Goal: Task Accomplishment & Management: Manage account settings

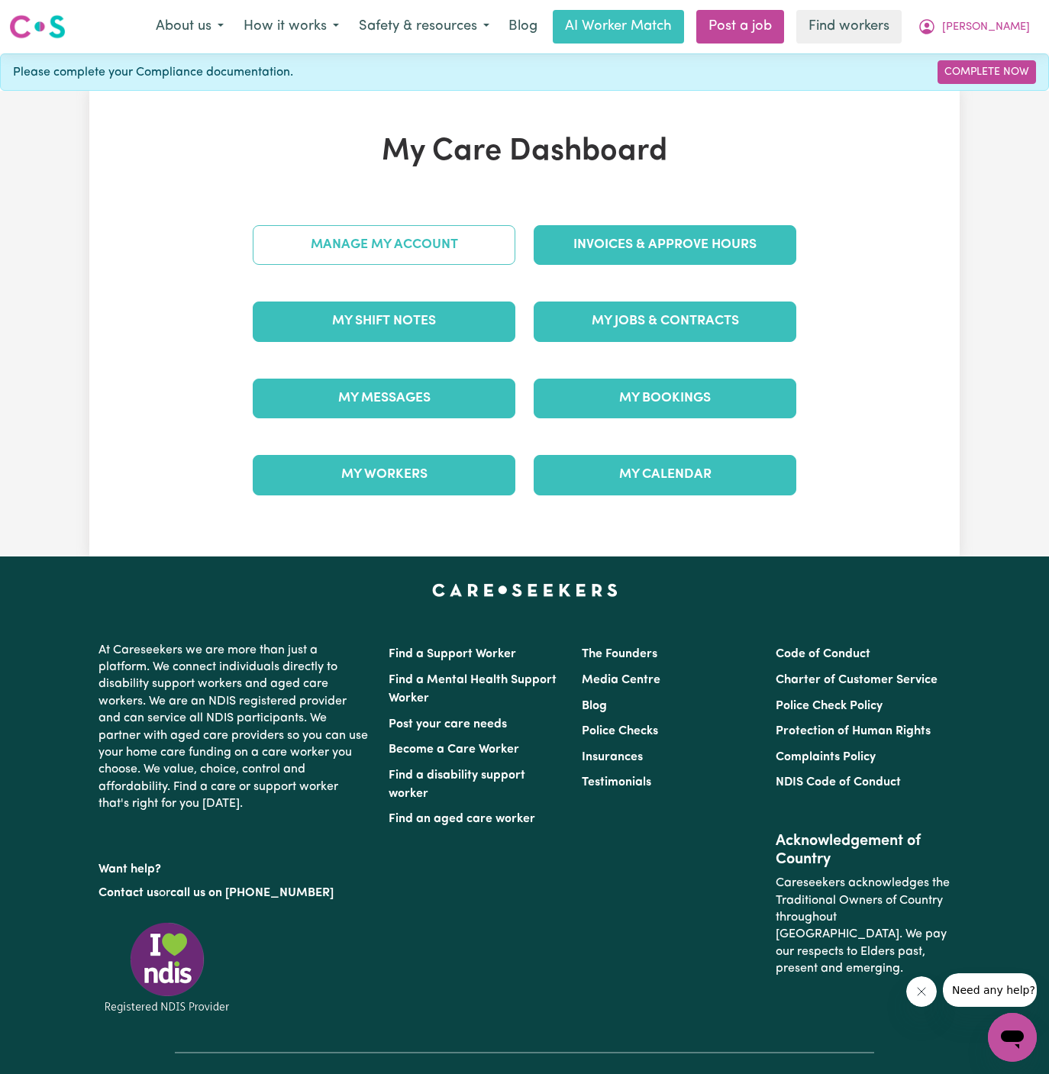
click at [441, 241] on link "Manage My Account" at bounding box center [384, 245] width 263 height 40
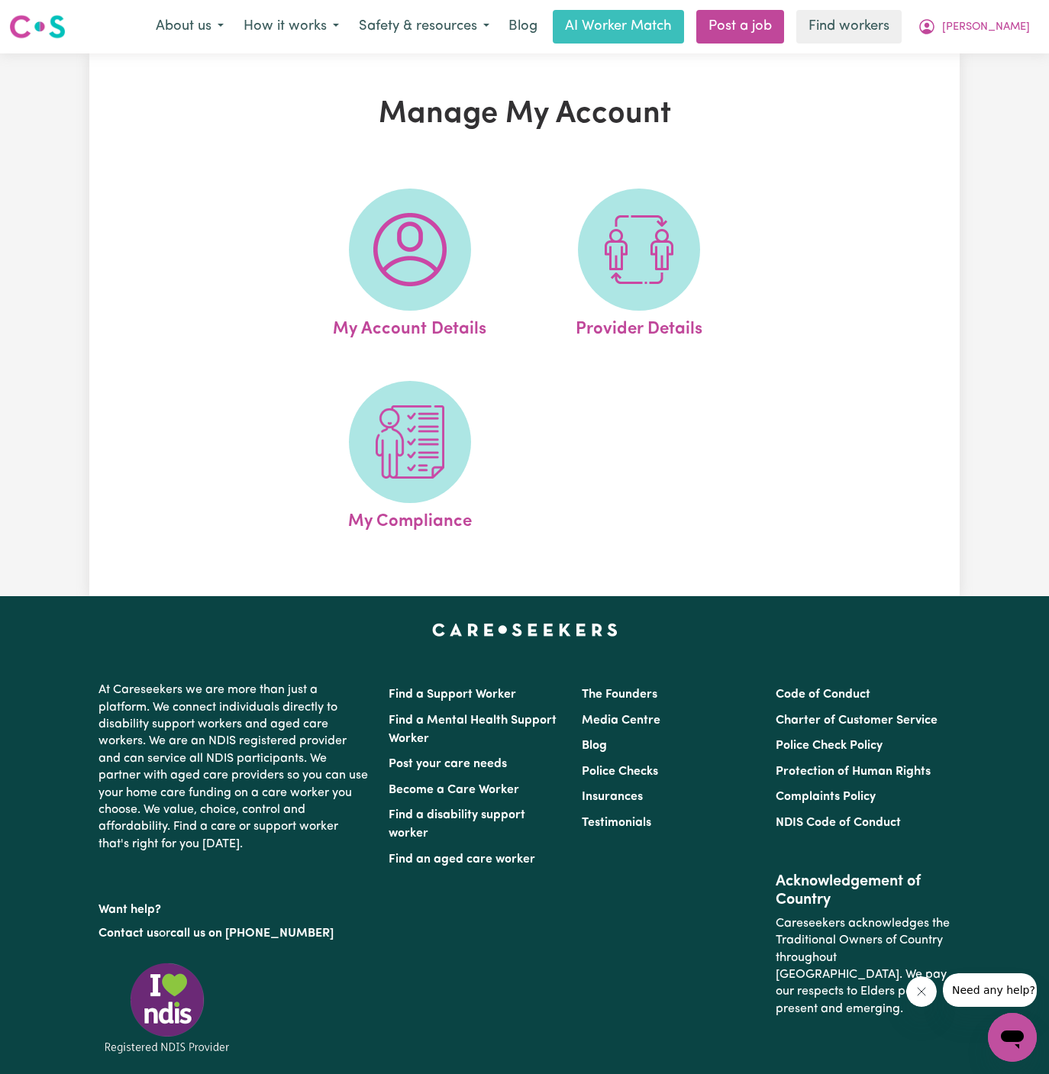
click at [441, 241] on img at bounding box center [409, 249] width 73 height 73
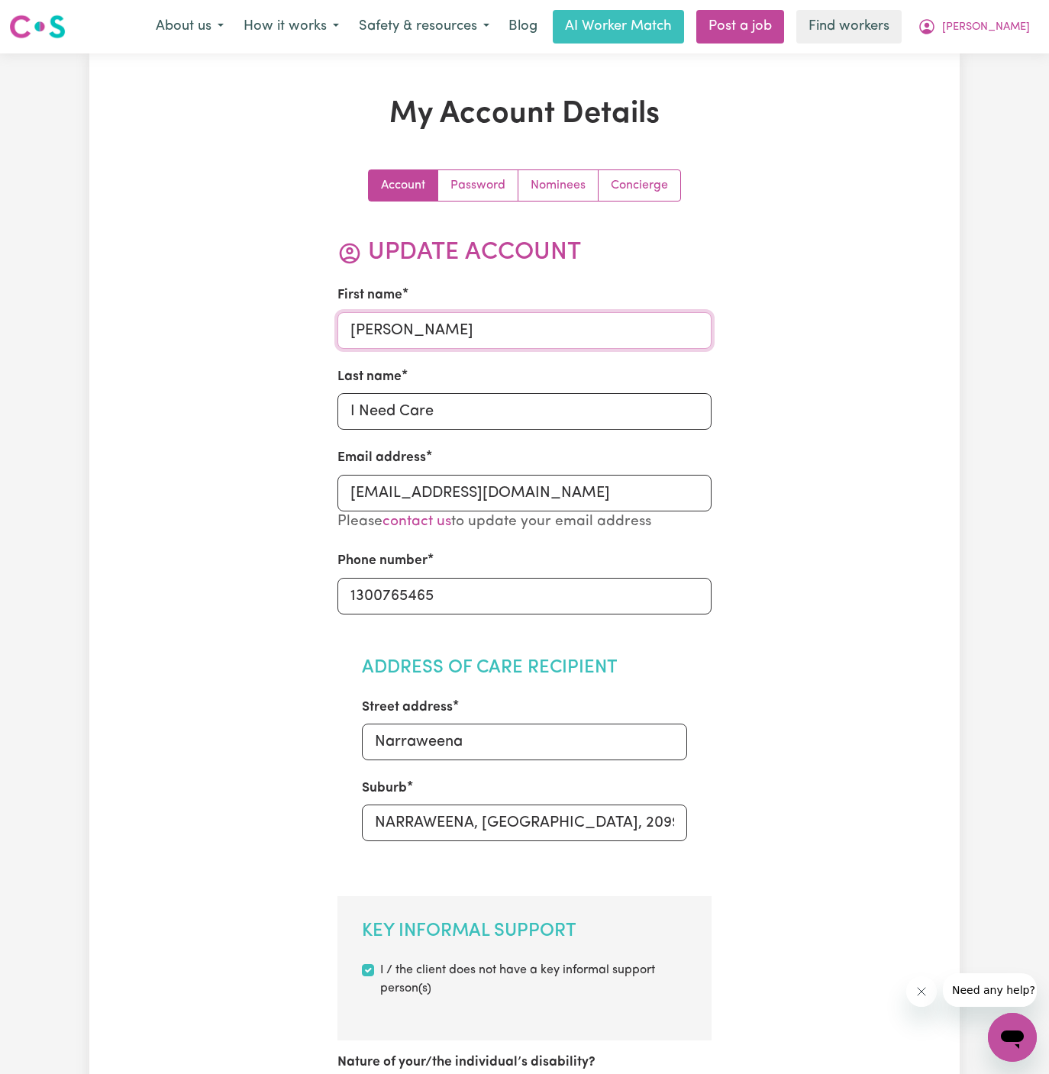
click at [455, 335] on input "[PERSON_NAME]" at bounding box center [524, 330] width 375 height 37
type input "Kirelle"
click at [400, 417] on input "I Need Care" at bounding box center [524, 411] width 375 height 37
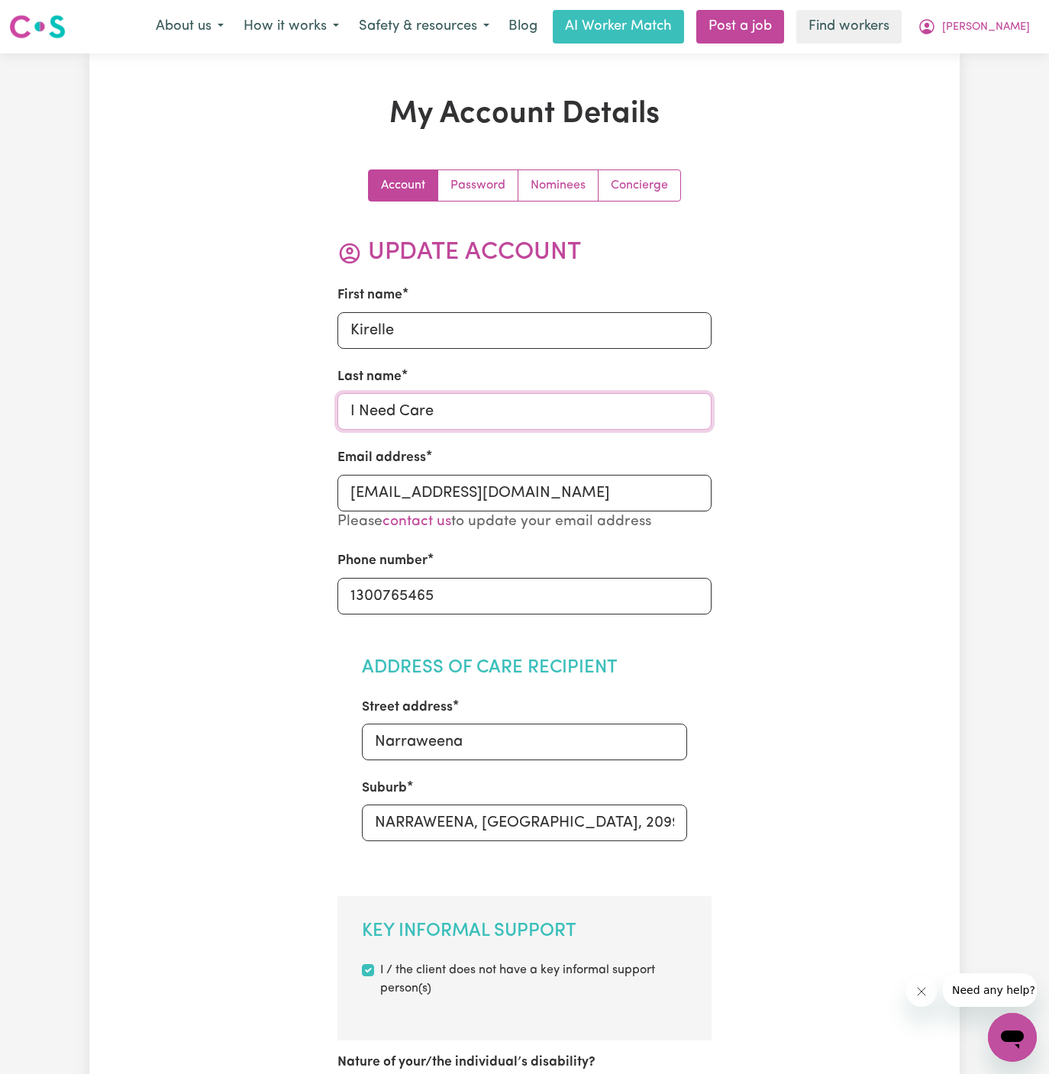
click at [400, 417] on input "I Need Care" at bounding box center [524, 411] width 375 height 37
paste input "[PERSON_NAME]"
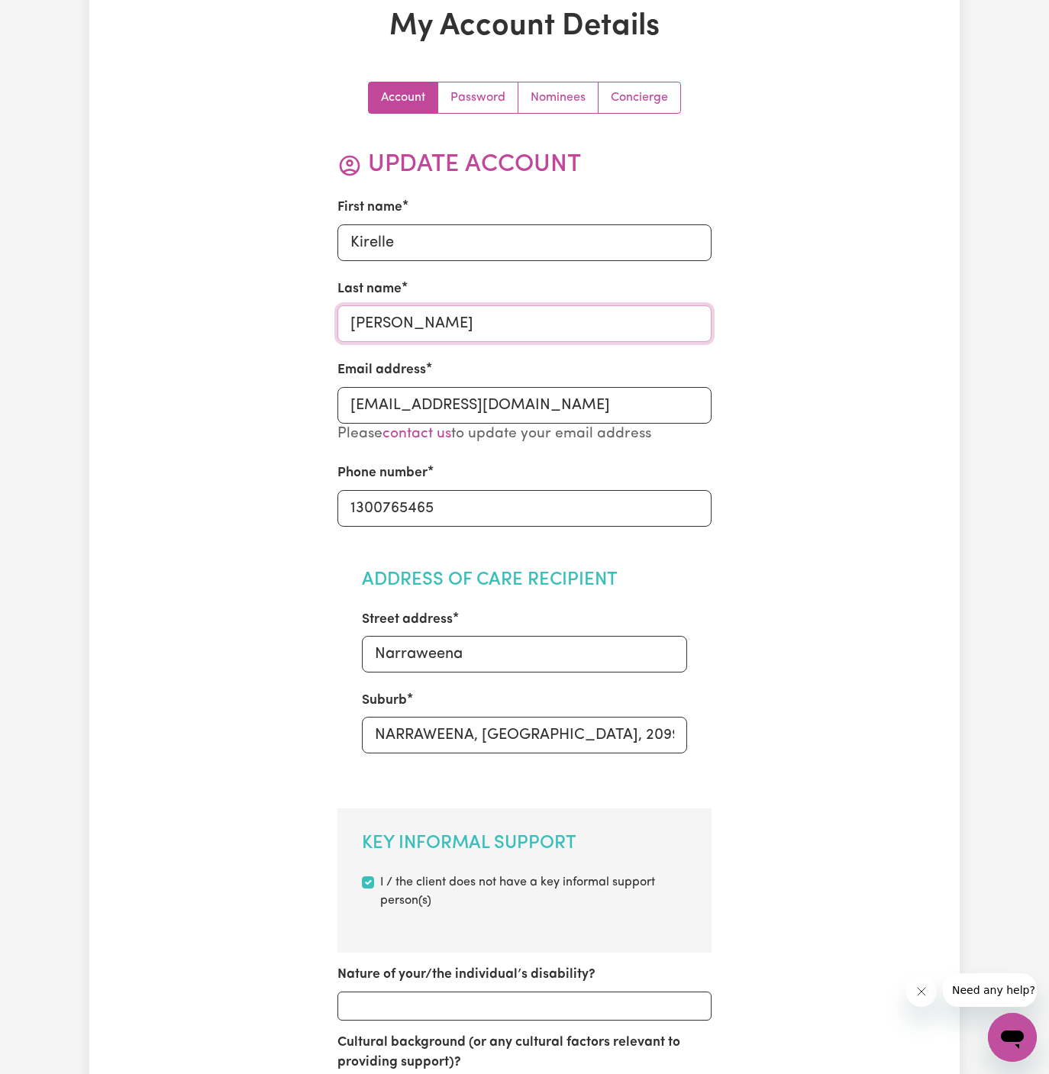
scroll to position [378, 0]
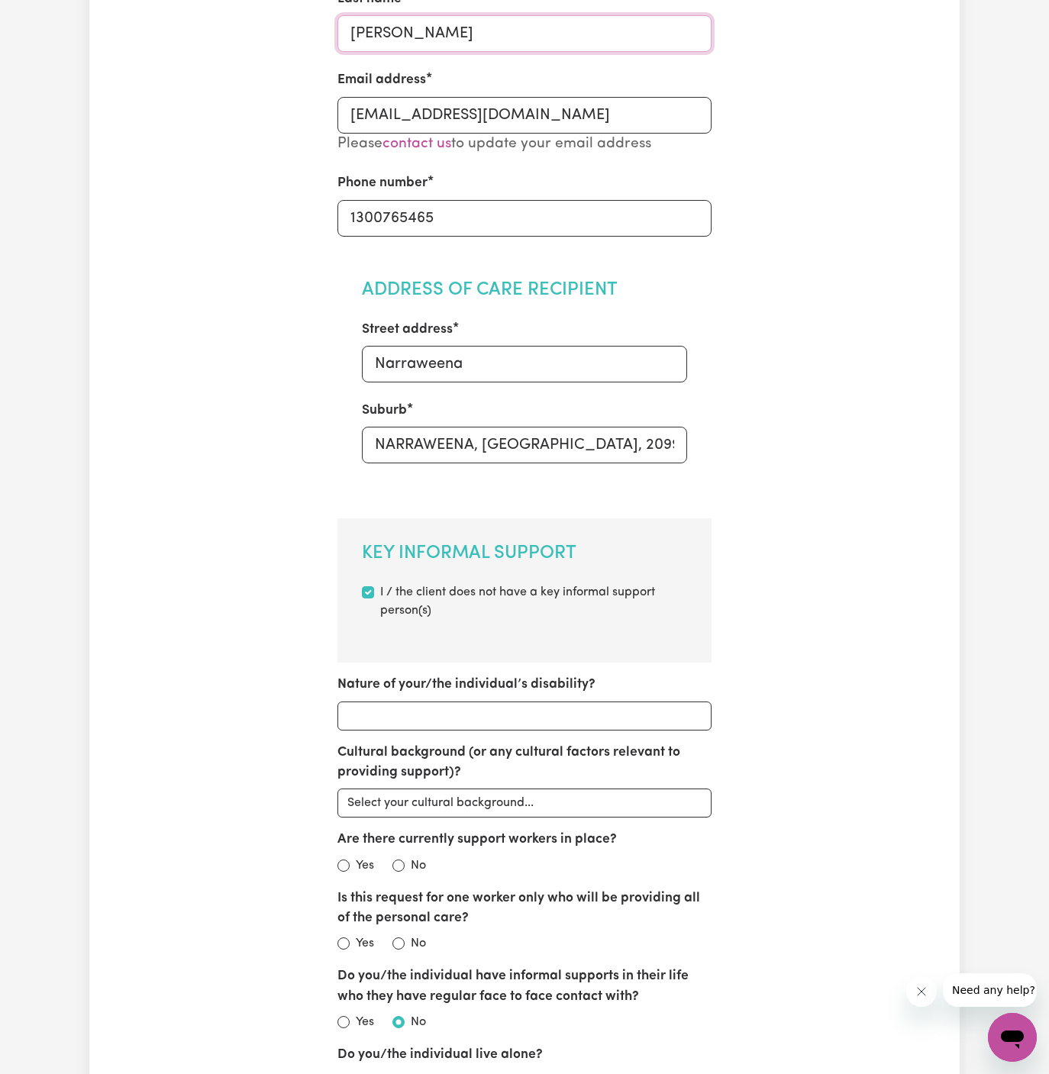
type input "[PERSON_NAME]"
click at [538, 373] on input "Narraweena" at bounding box center [525, 364] width 326 height 37
paste input "[STREET_ADDRESS][PERSON_NAME]"
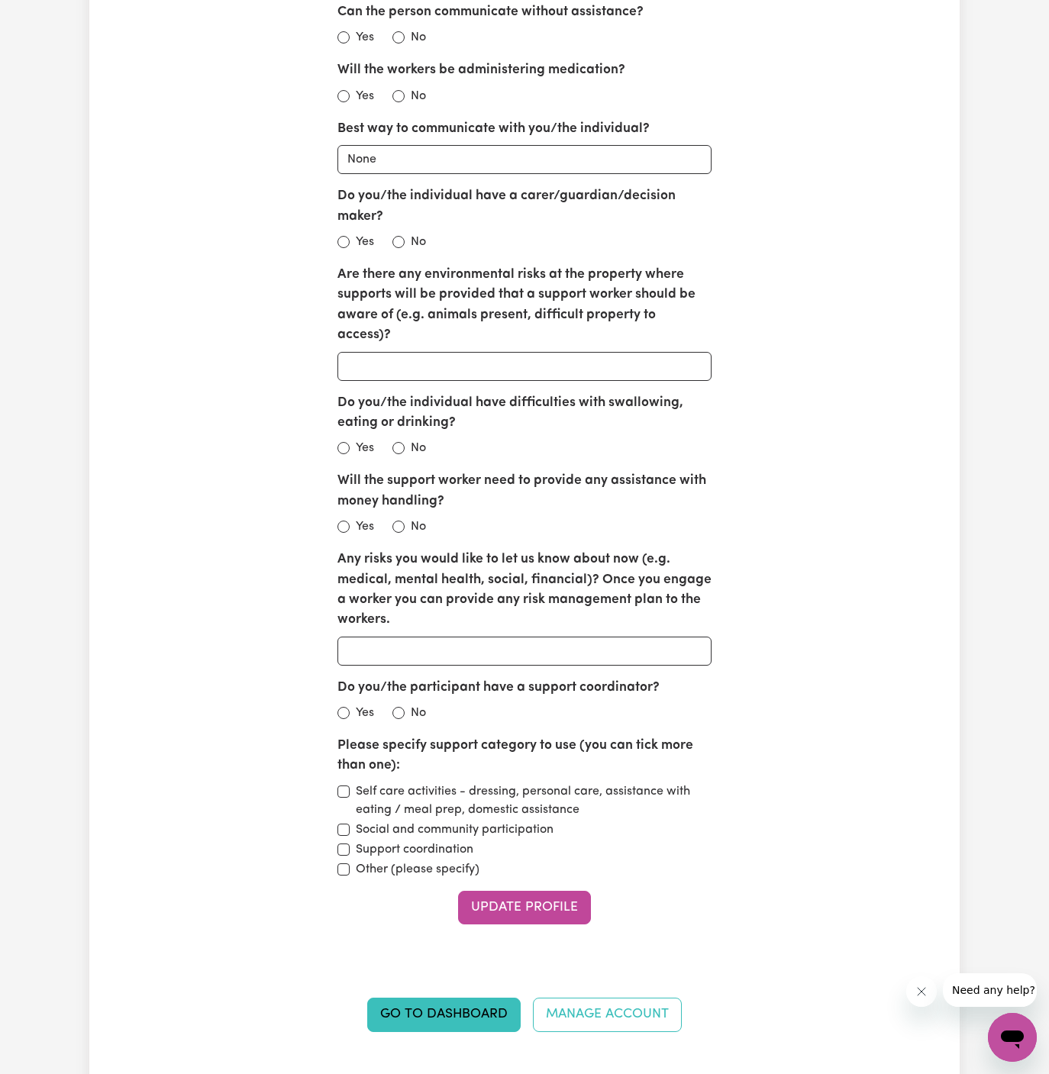
scroll to position [1742, 0]
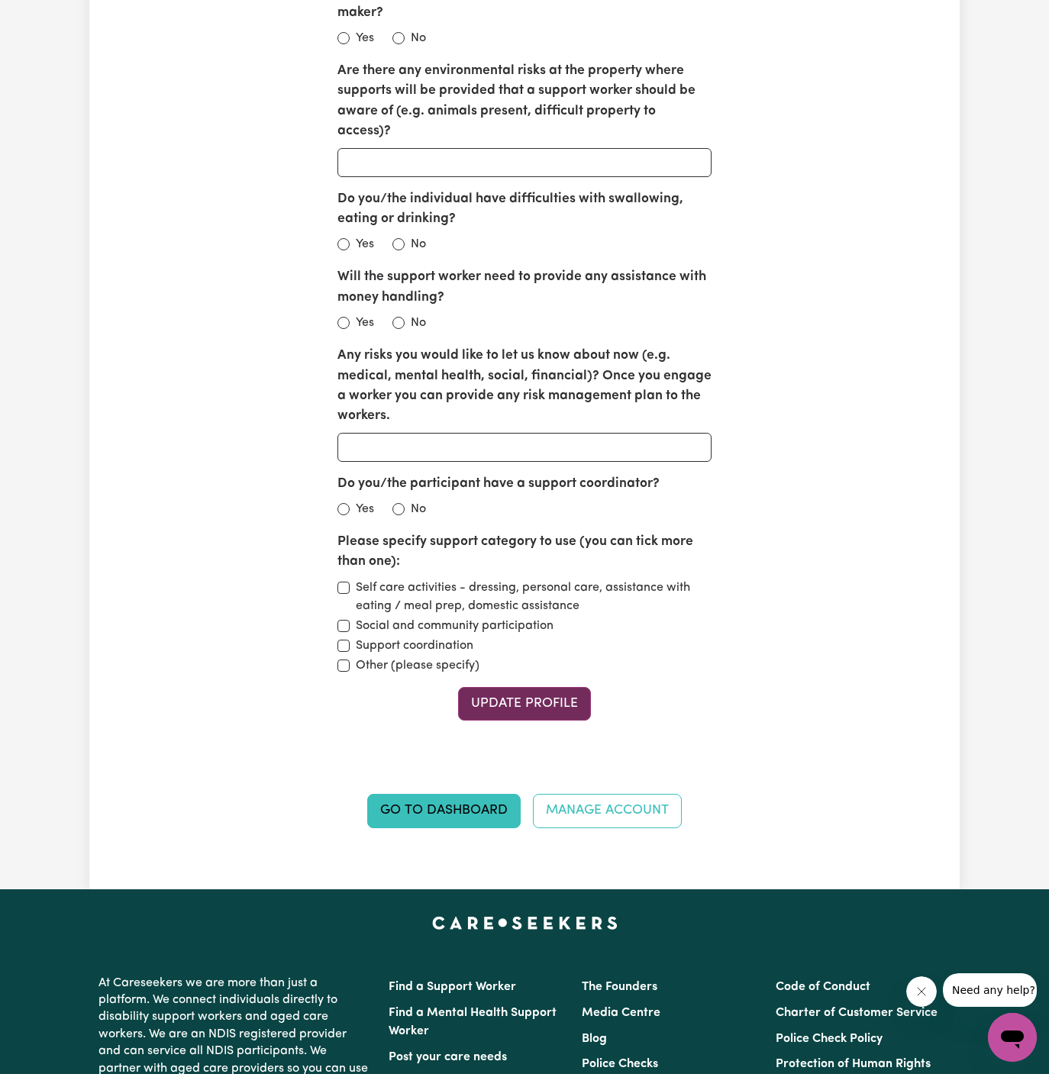
type input "[STREET_ADDRESS][PERSON_NAME]"
click at [541, 687] on button "Update Profile" at bounding box center [524, 704] width 133 height 34
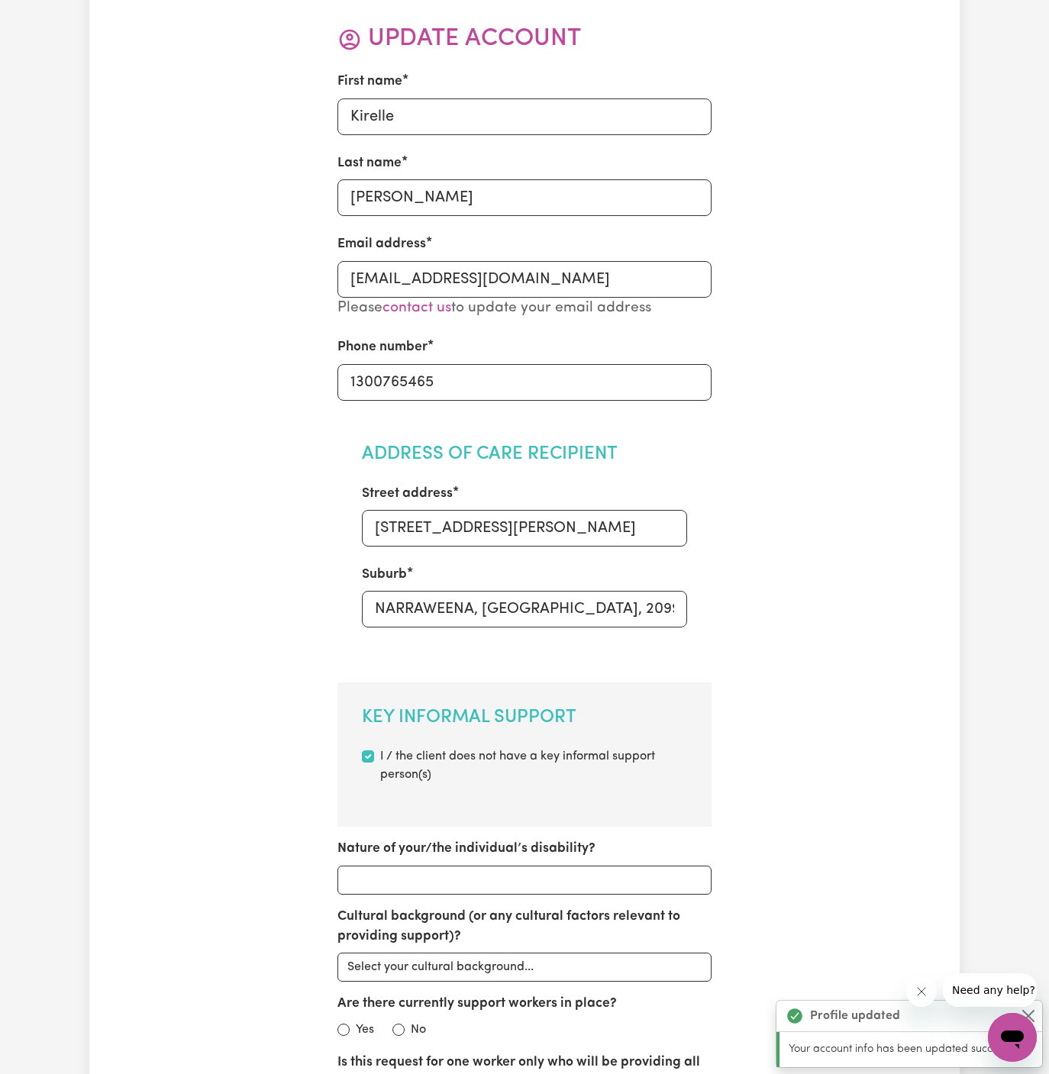
scroll to position [0, 0]
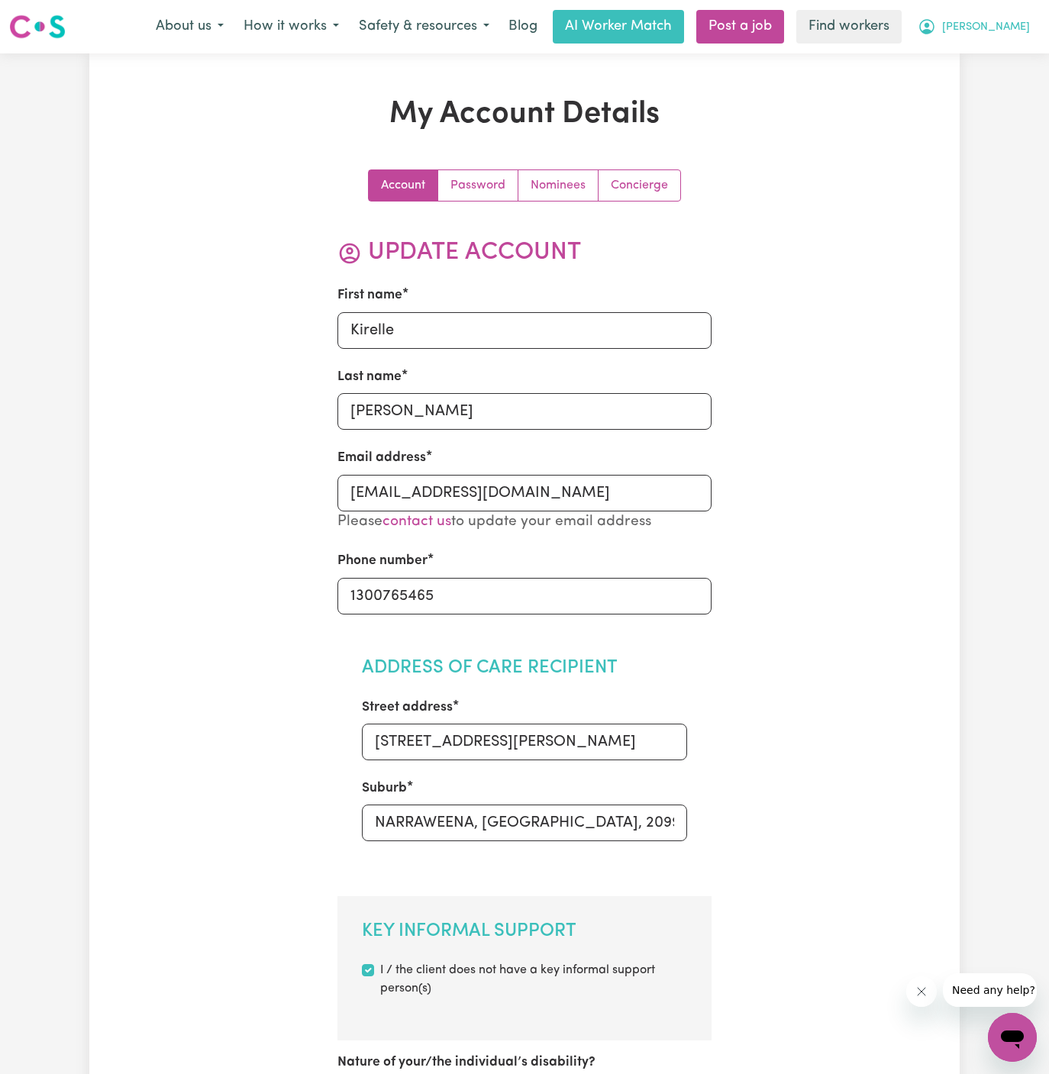
click at [1003, 27] on span "[PERSON_NAME]" at bounding box center [986, 27] width 88 height 17
click at [1003, 85] on link "Logout" at bounding box center [979, 87] width 121 height 29
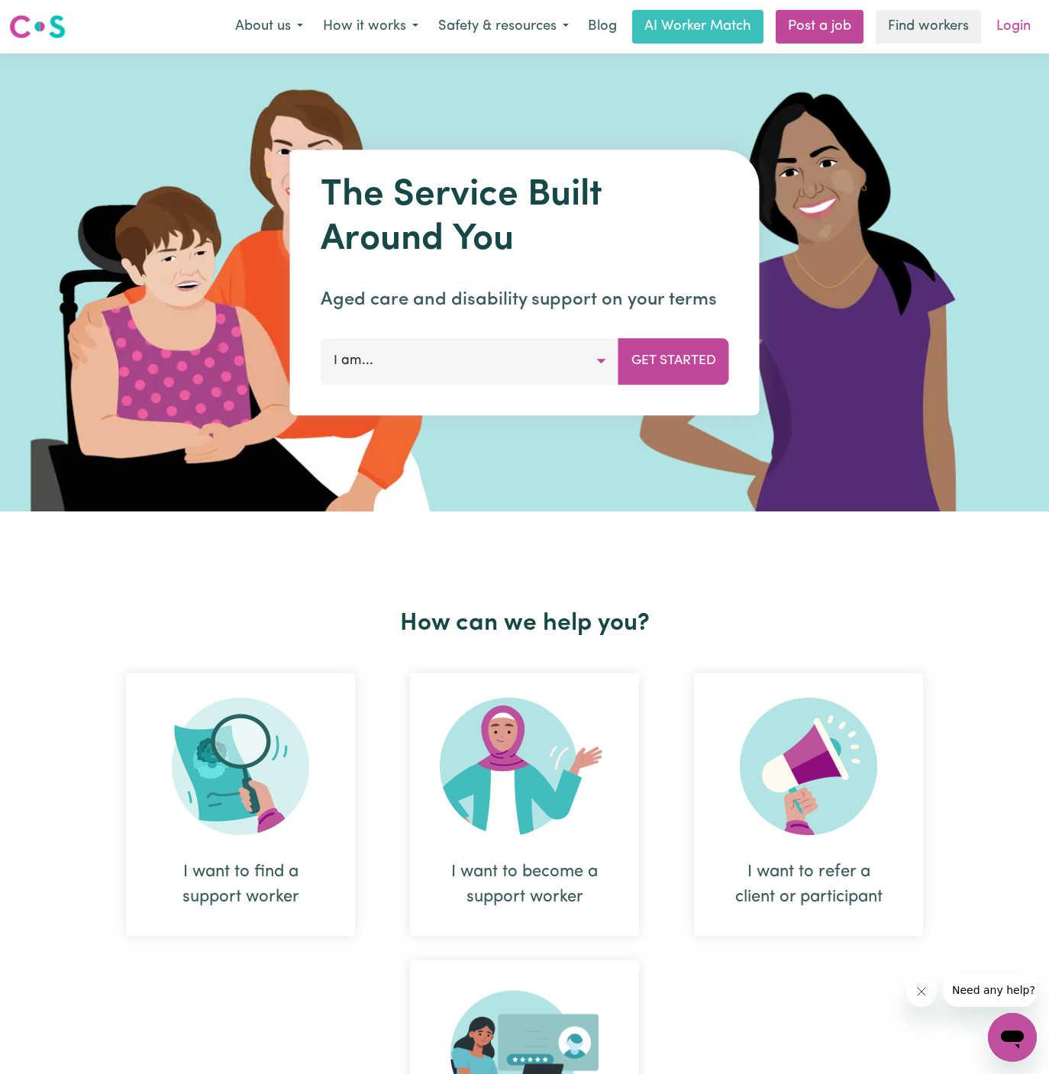
click at [1014, 24] on link "Login" at bounding box center [1013, 27] width 53 height 34
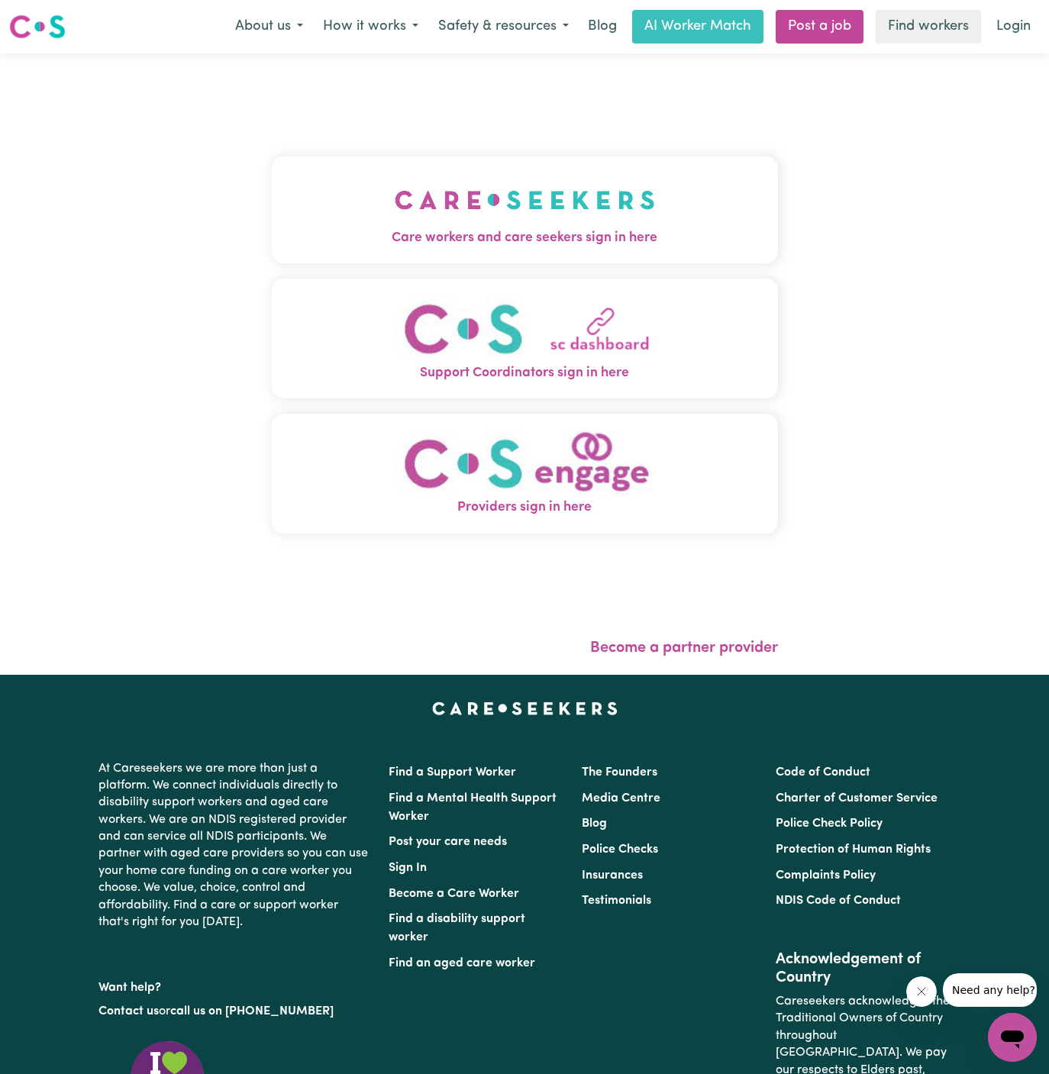
click at [622, 212] on button "Care workers and care seekers sign in here" at bounding box center [525, 210] width 506 height 107
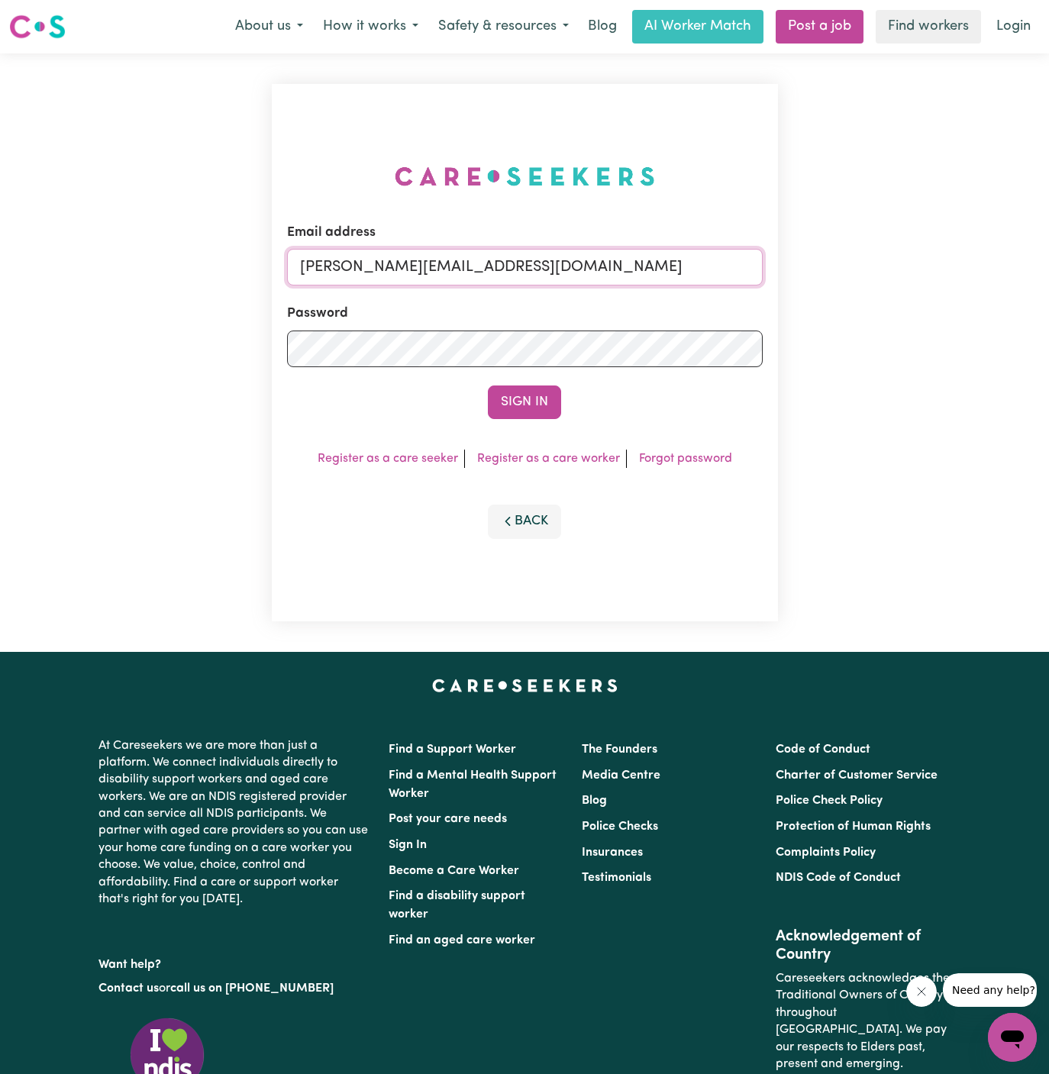
click at [573, 266] on input "[PERSON_NAME][EMAIL_ADDRESS][DOMAIN_NAME]" at bounding box center [525, 267] width 476 height 37
drag, startPoint x: 376, startPoint y: 266, endPoint x: 958, endPoint y: 289, distance: 582.3
click at [958, 289] on div "Email address [EMAIL_ADDRESS][PERSON_NAME][DOMAIN_NAME] Password Sign In Regist…" at bounding box center [524, 352] width 1049 height 599
type input "[EMAIL_ADDRESS][DOMAIN_NAME]"
click at [488, 386] on button "Sign In" at bounding box center [524, 403] width 73 height 34
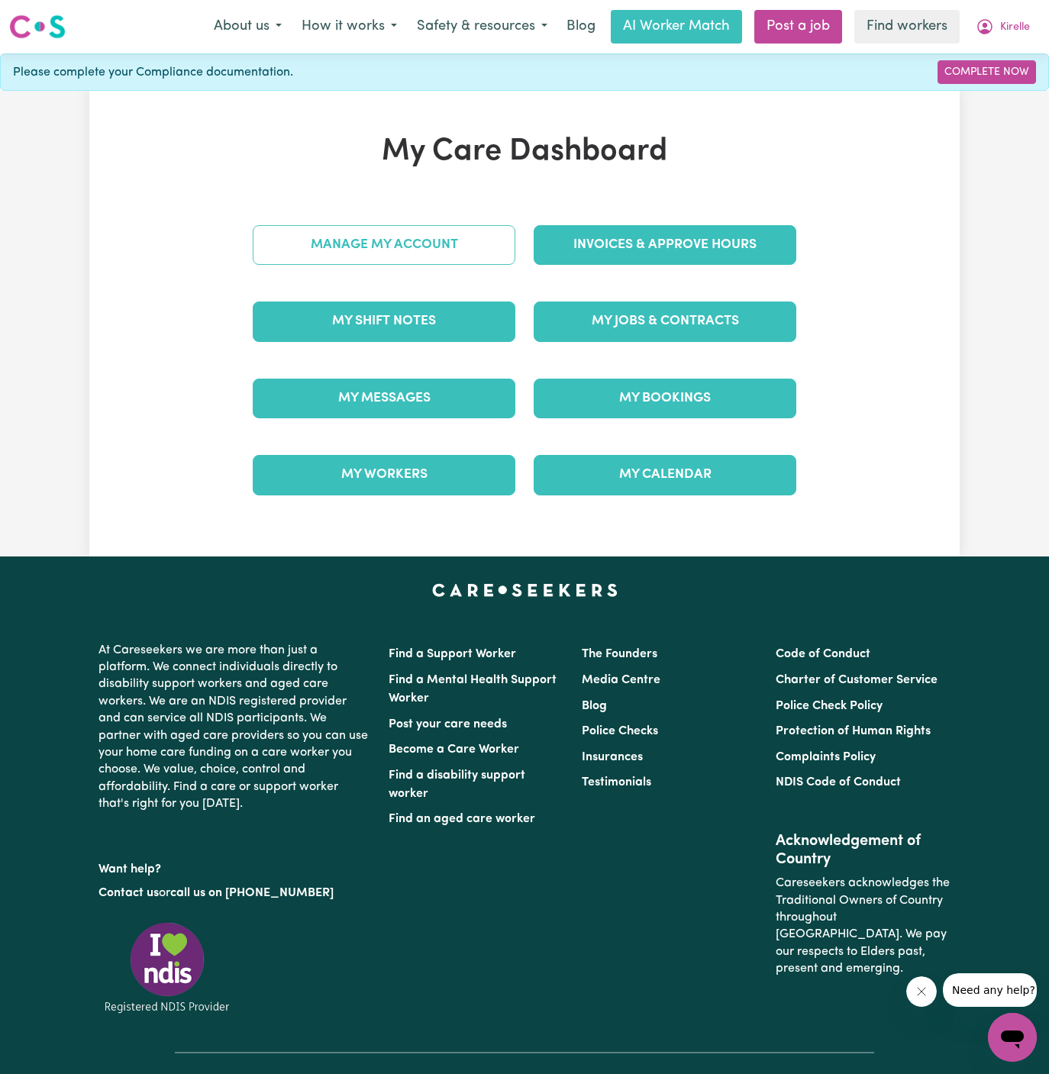
click at [455, 261] on link "Manage My Account" at bounding box center [384, 245] width 263 height 40
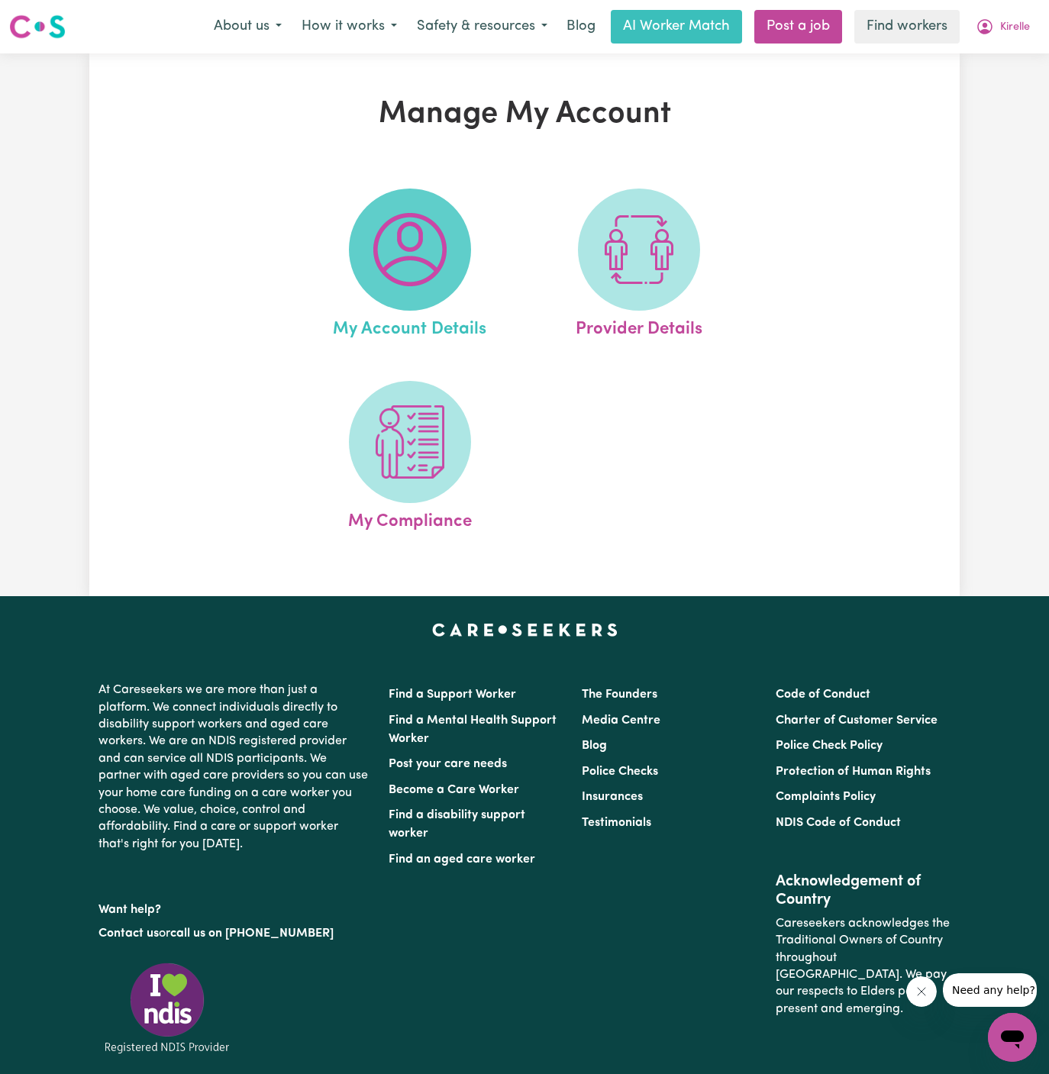
click at [407, 258] on img at bounding box center [409, 249] width 73 height 73
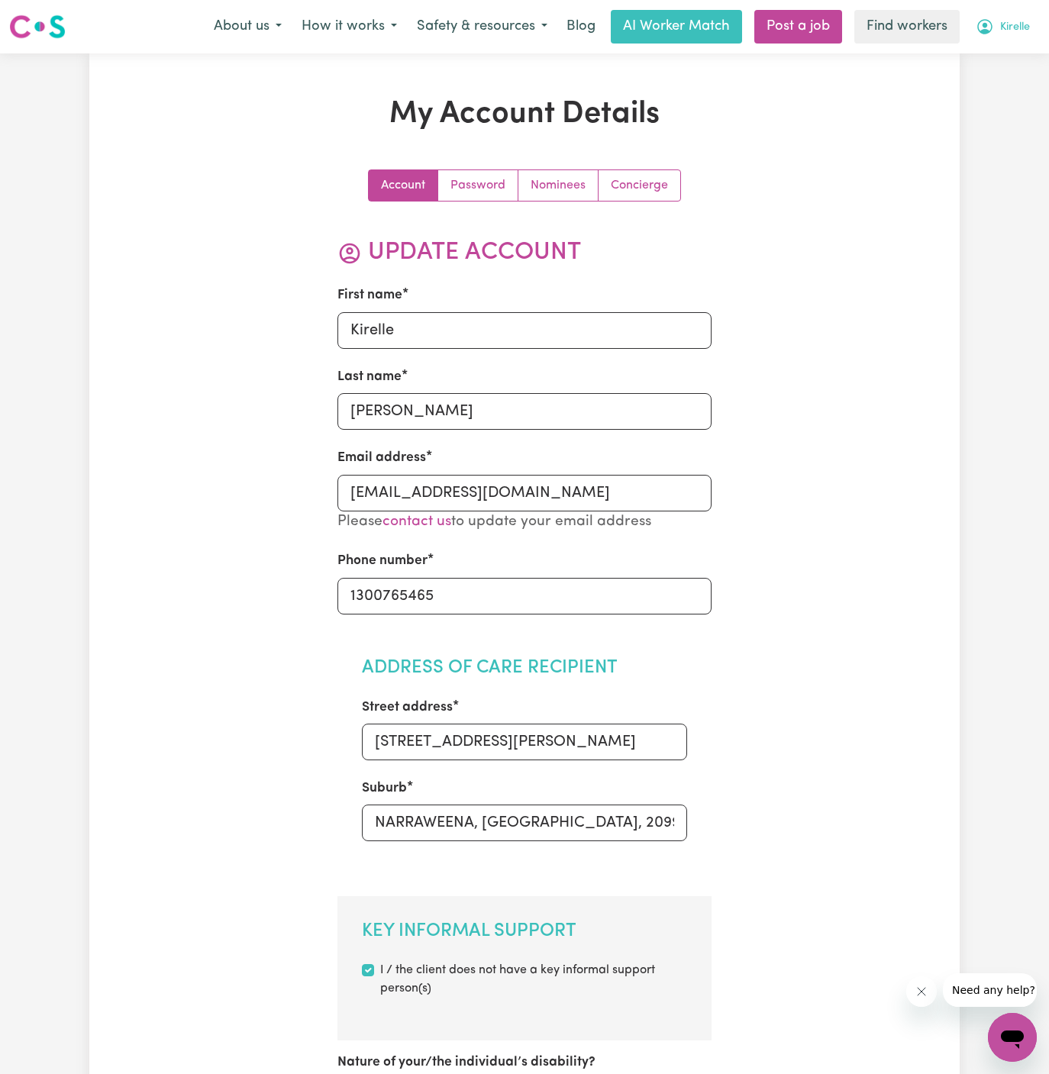
click at [1019, 33] on span "Kirelle" at bounding box center [1015, 27] width 30 height 17
click at [1019, 58] on link "My Dashboard" at bounding box center [979, 59] width 121 height 29
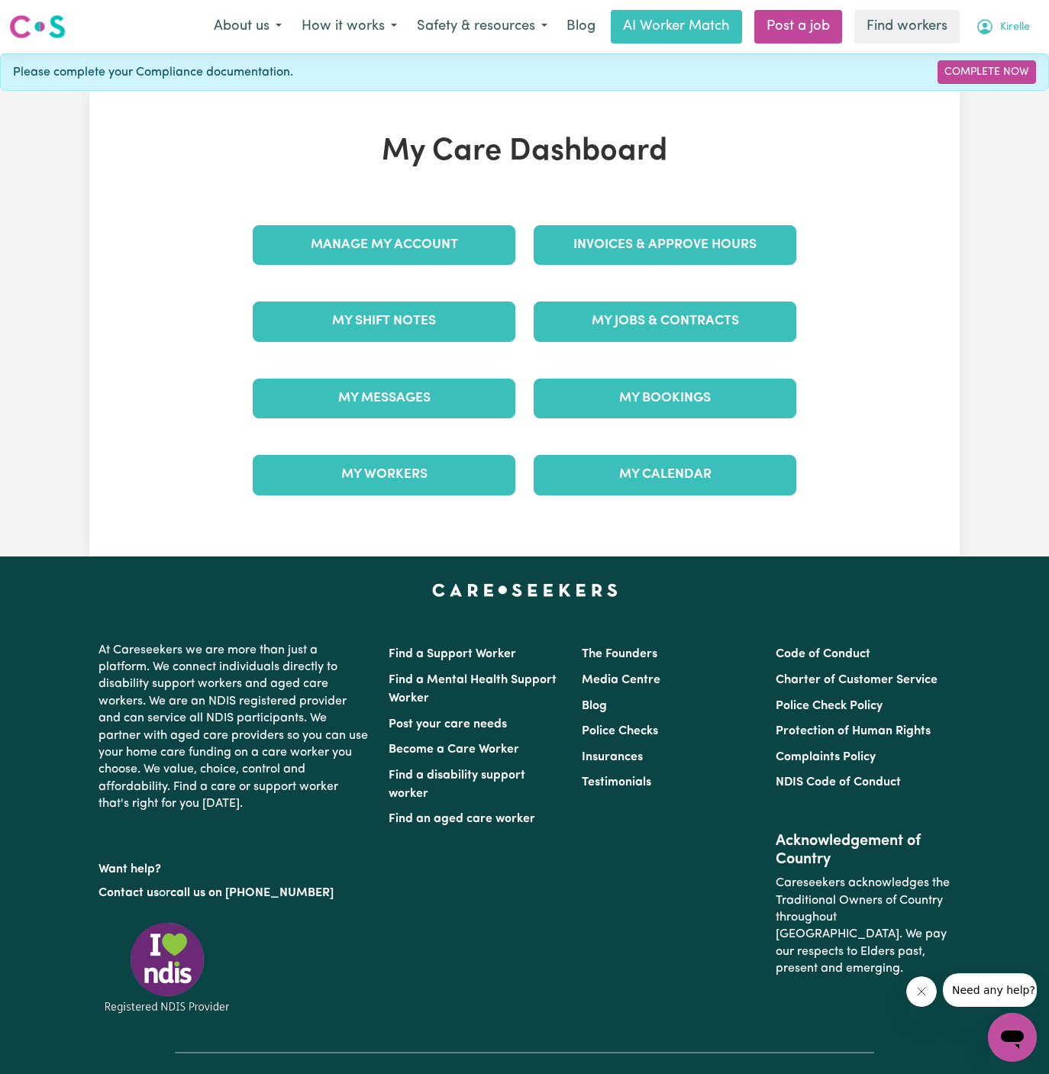
click at [1022, 28] on span "Kirelle" at bounding box center [1015, 27] width 30 height 17
click at [1001, 89] on link "Logout" at bounding box center [979, 87] width 121 height 29
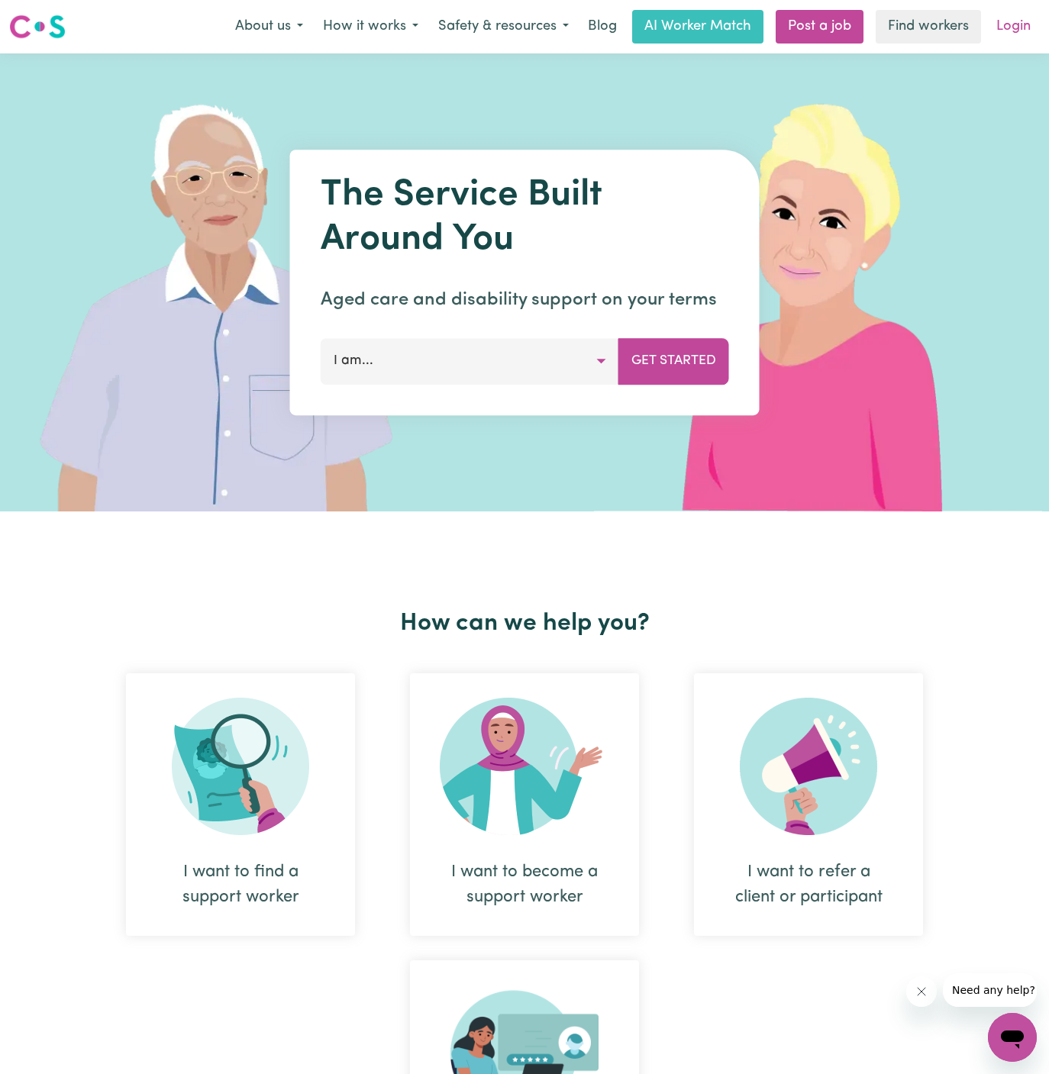
click at [1009, 29] on link "Login" at bounding box center [1013, 27] width 53 height 34
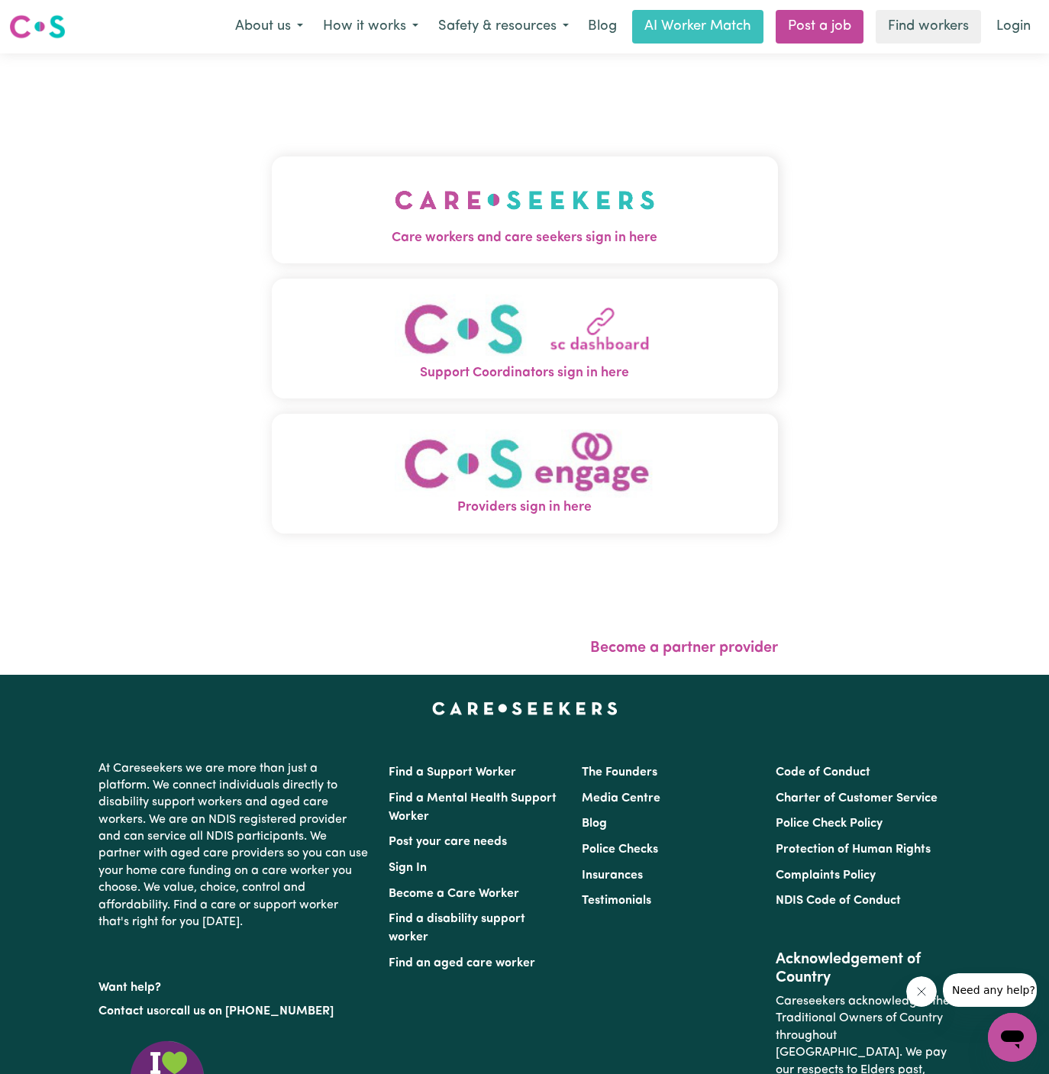
click at [623, 231] on span "Care workers and care seekers sign in here" at bounding box center [525, 238] width 506 height 20
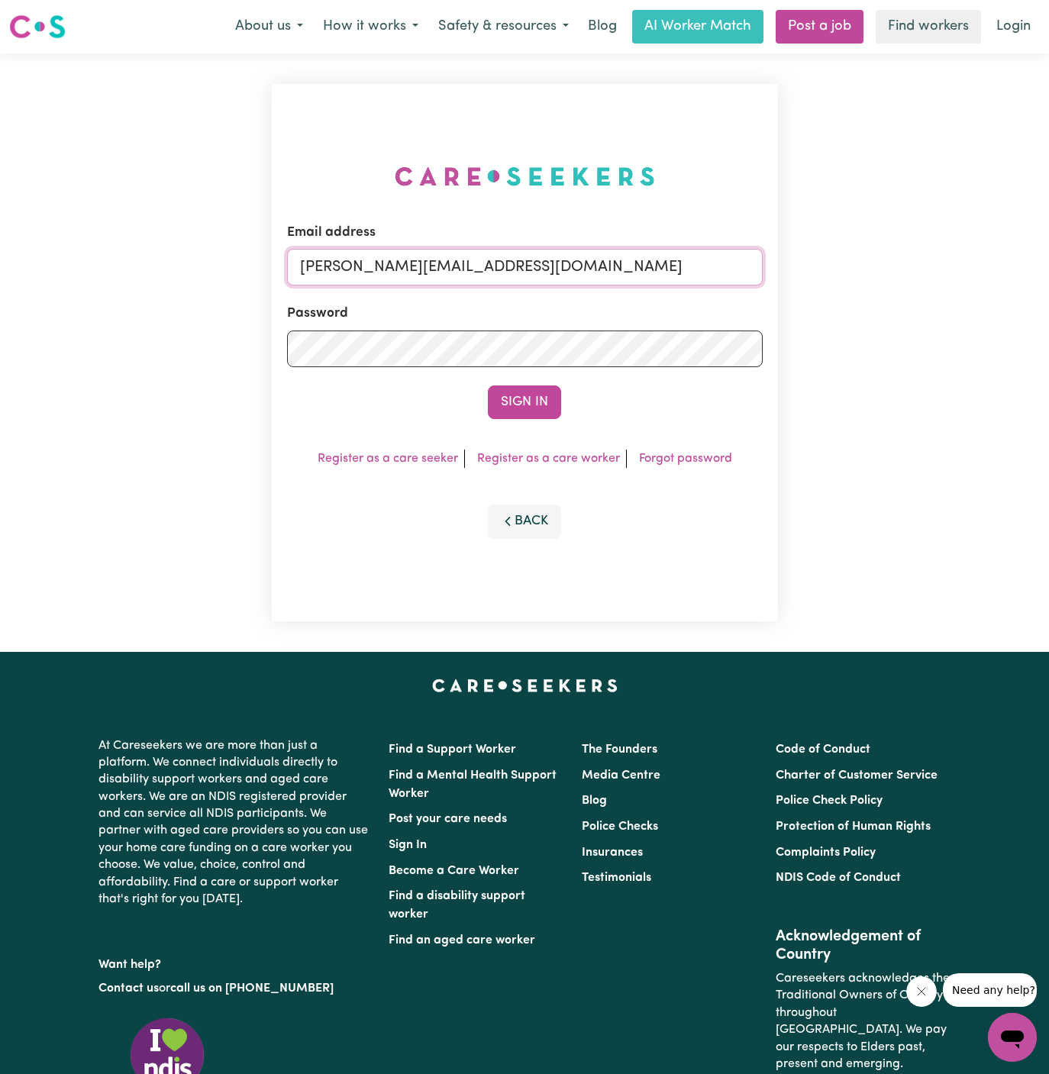
click at [604, 263] on input "[PERSON_NAME][EMAIL_ADDRESS][DOMAIN_NAME]" at bounding box center [525, 267] width 476 height 37
click at [613, 153] on div "Email address [PERSON_NAME][EMAIL_ADDRESS][DOMAIN_NAME] Password Sign In Regist…" at bounding box center [525, 353] width 506 height 538
click at [528, 417] on button "Sign In" at bounding box center [524, 403] width 73 height 34
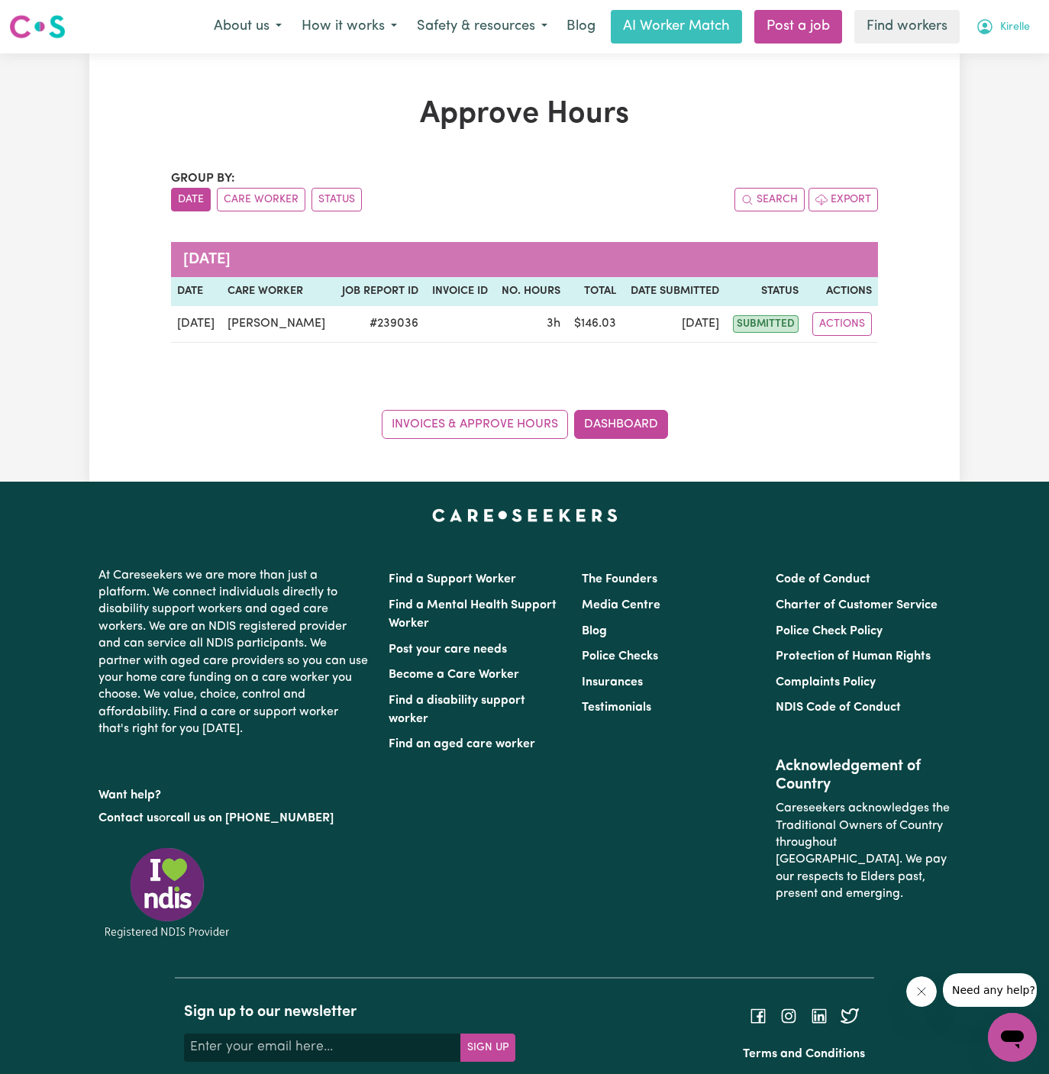
click at [1012, 31] on span "Kirelle" at bounding box center [1015, 27] width 30 height 17
click at [1012, 75] on link "Logout" at bounding box center [979, 87] width 121 height 29
